Goal: Information Seeking & Learning: Learn about a topic

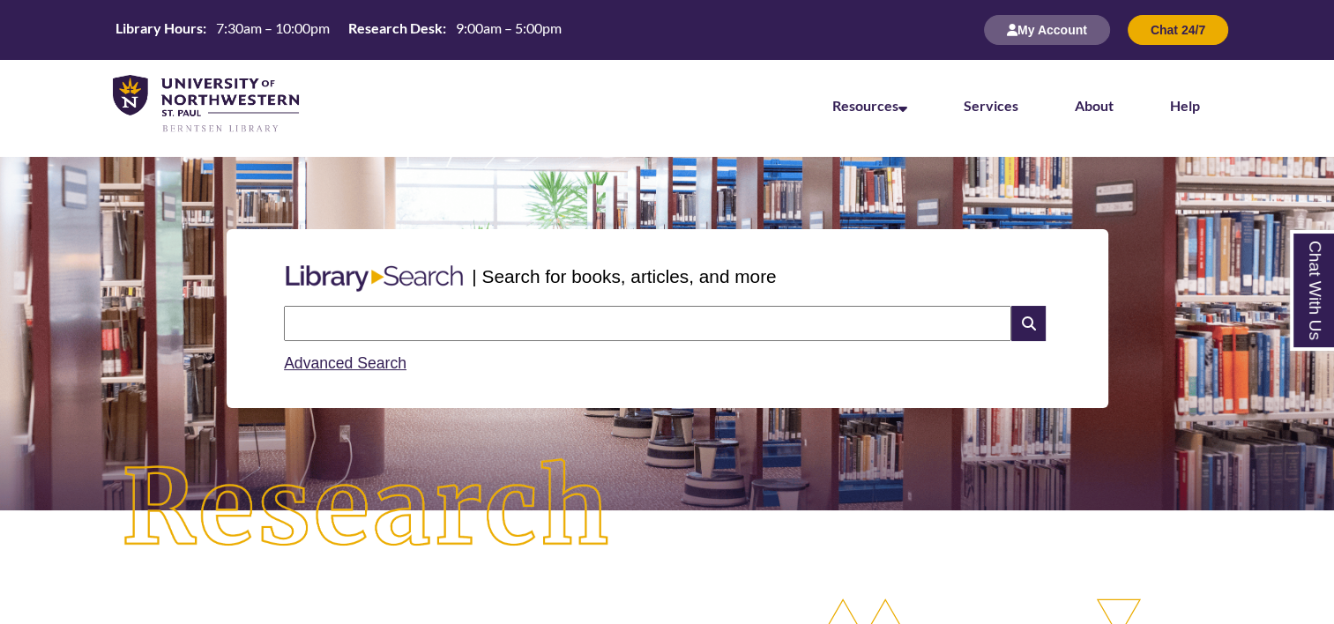
click at [1018, 113] on li "Services" at bounding box center [991, 104] width 111 height 88
